Goal: Navigation & Orientation: Find specific page/section

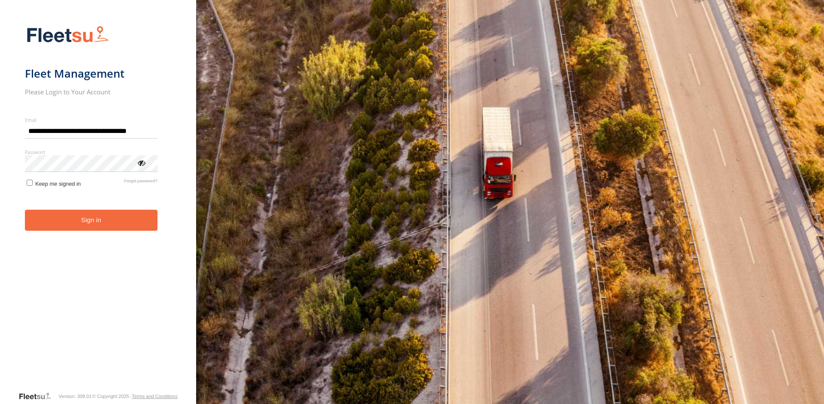
type input "**********"
click at [87, 220] on button "Sign in" at bounding box center [91, 220] width 133 height 21
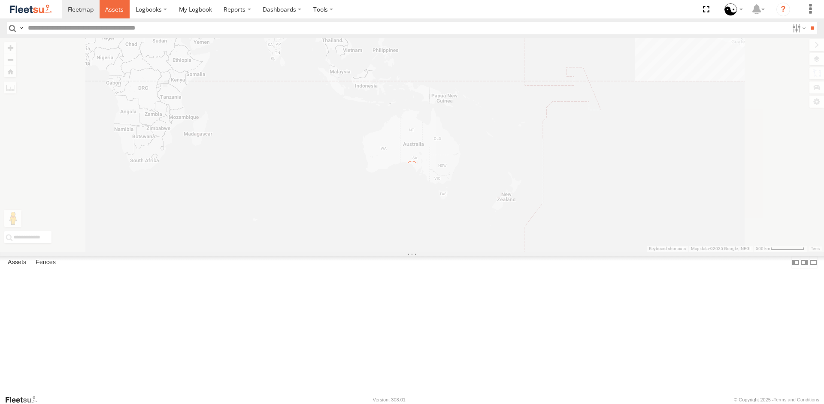
click at [113, 6] on span at bounding box center [114, 9] width 18 height 8
